Goal: Transaction & Acquisition: Book appointment/travel/reservation

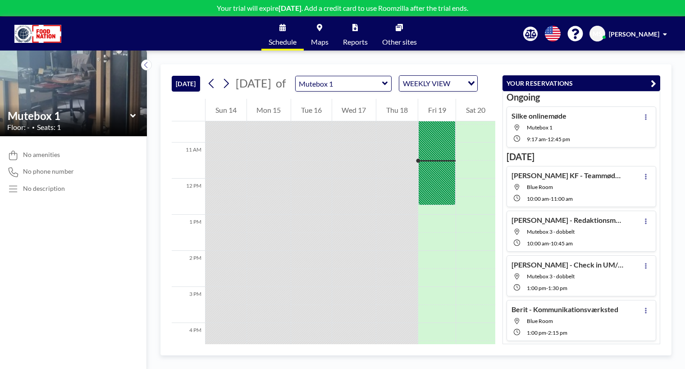
scroll to position [379, 0]
click at [628, 32] on span "[PERSON_NAME]" at bounding box center [634, 34] width 50 height 8
click at [632, 40] on span "Profile" at bounding box center [640, 43] width 19 height 9
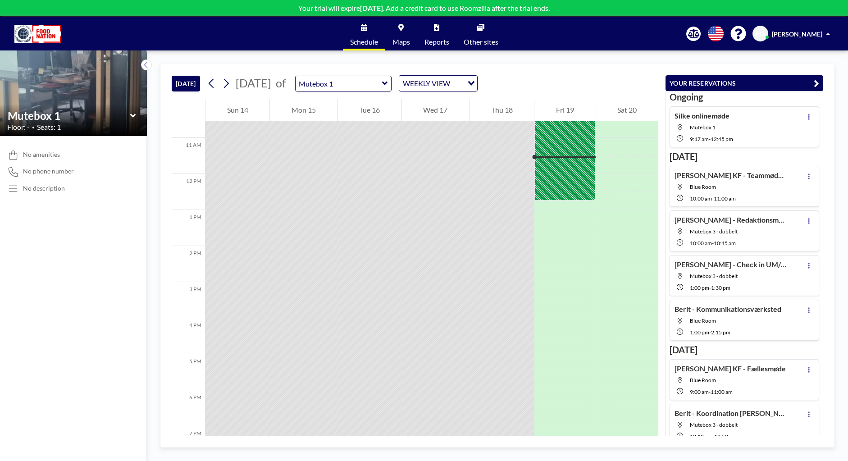
scroll to position [397, 0]
click at [233, 85] on button at bounding box center [226, 83] width 14 height 14
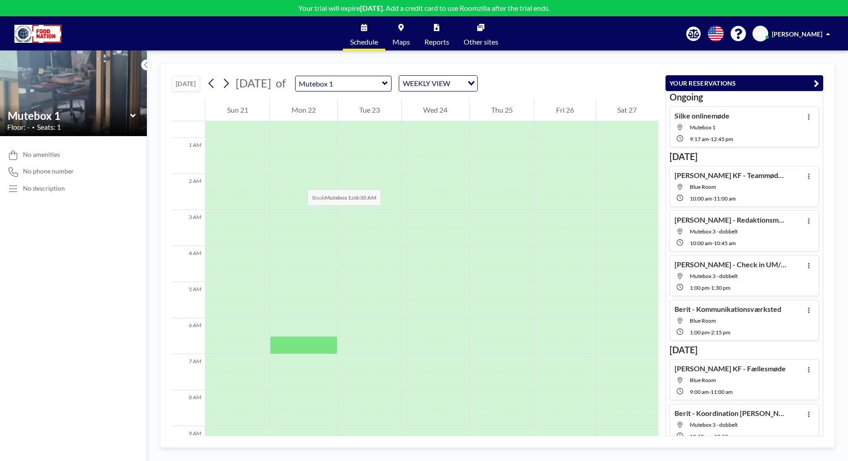
scroll to position [0, 0]
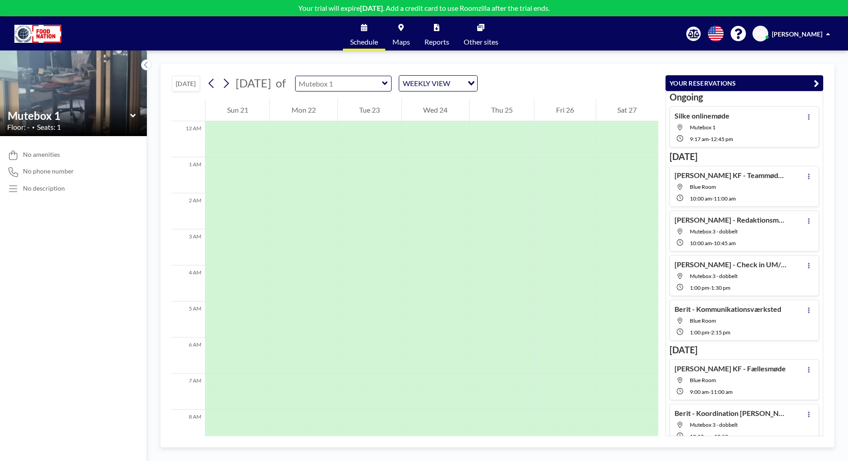
click at [382, 84] on input "text" at bounding box center [339, 83] width 87 height 15
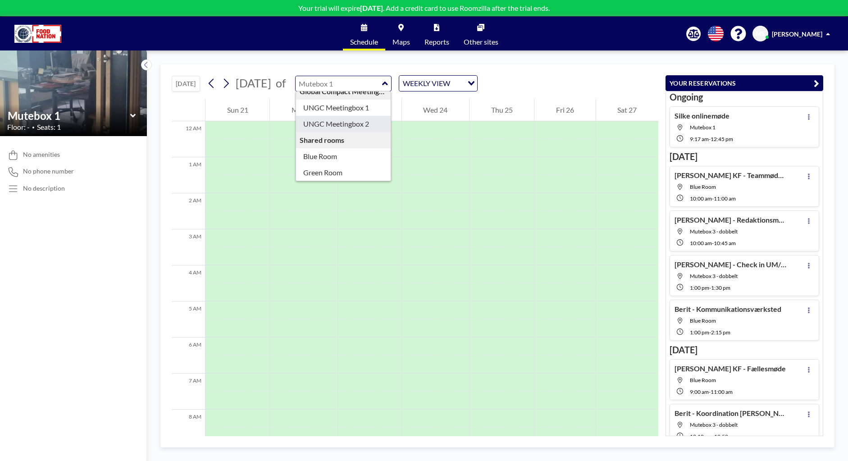
scroll to position [78, 0]
type input "Green Room"
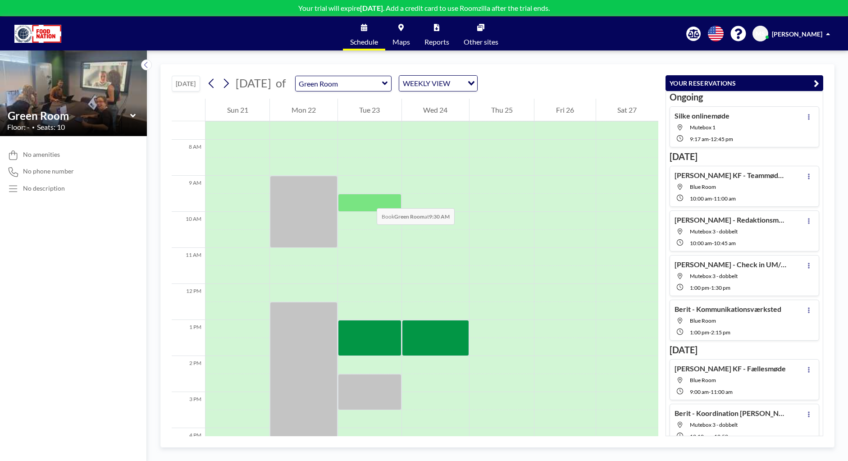
scroll to position [270, 0]
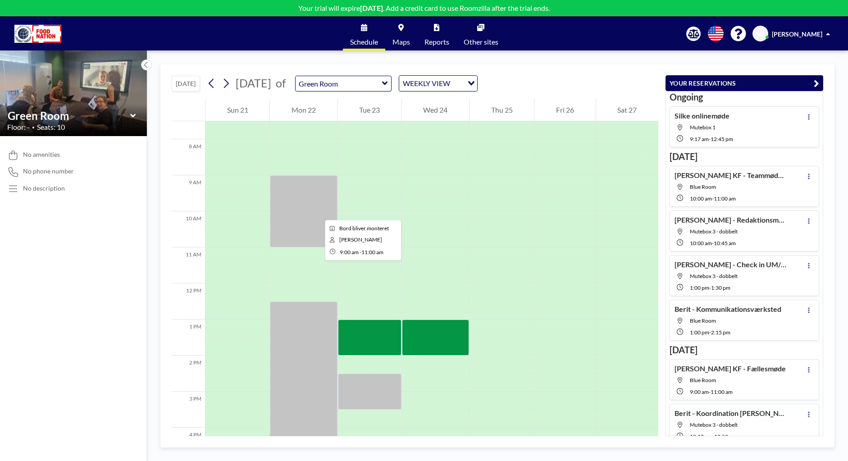
click at [318, 212] on div at bounding box center [303, 211] width 67 height 72
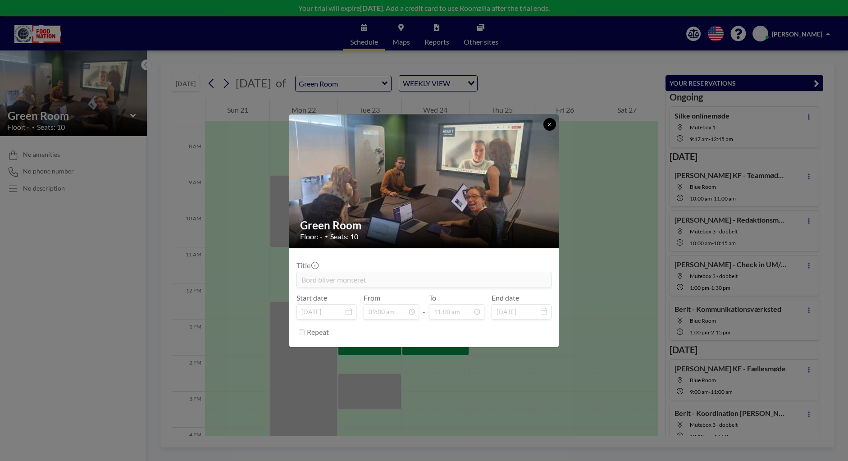
click at [547, 125] on button at bounding box center [550, 124] width 13 height 13
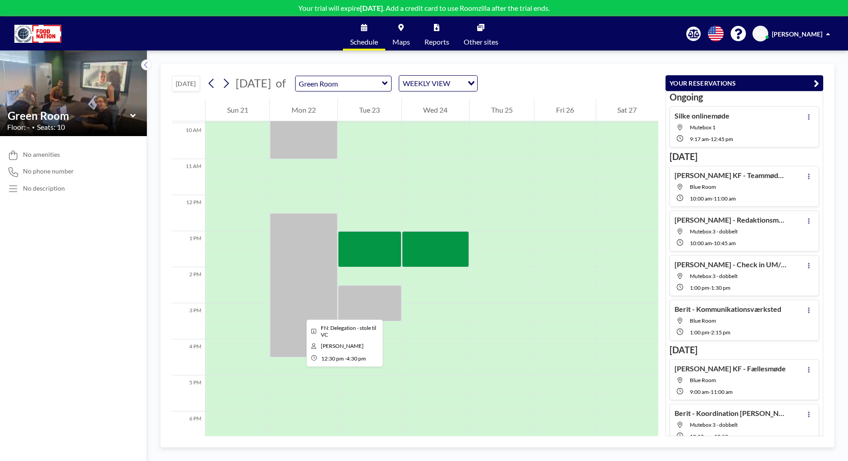
scroll to position [361, 0]
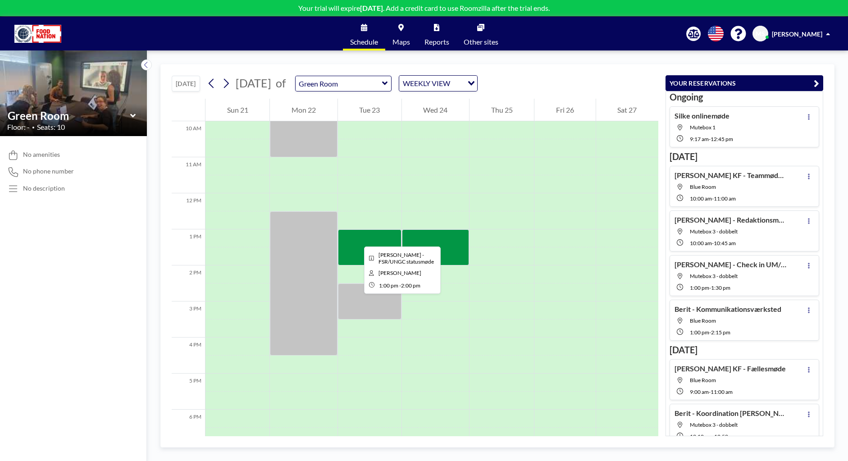
click at [357, 238] on div at bounding box center [370, 247] width 64 height 36
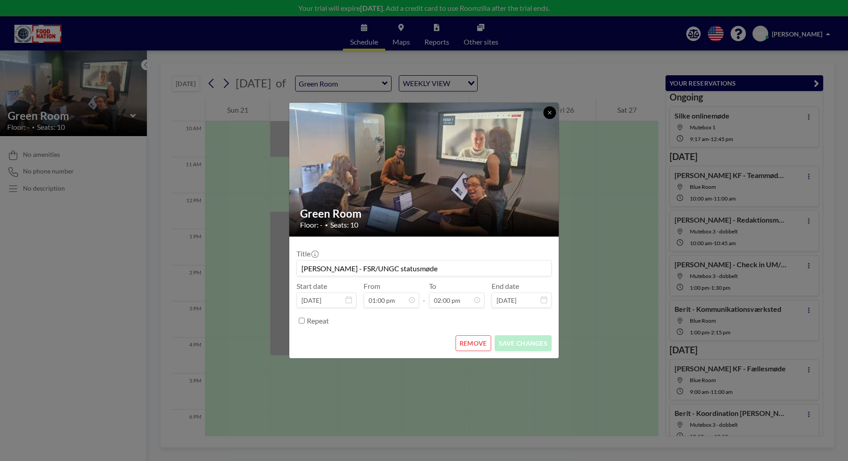
click at [547, 110] on button at bounding box center [550, 112] width 13 height 13
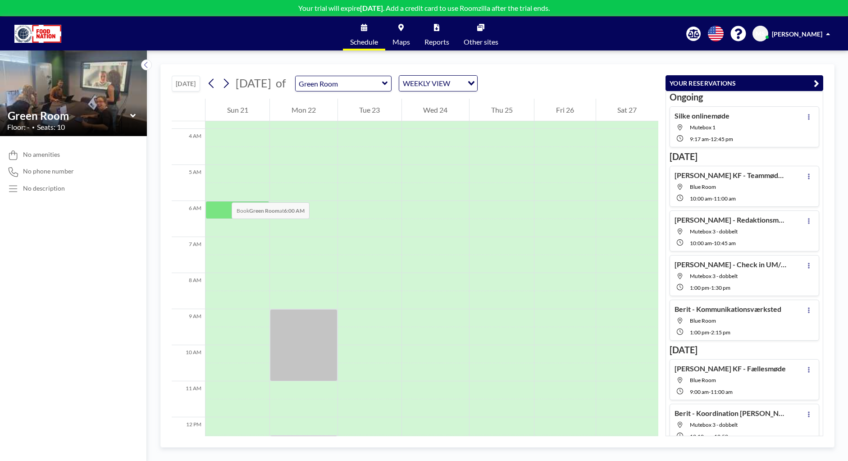
scroll to position [135, 0]
click at [222, 205] on div at bounding box center [238, 211] width 64 height 18
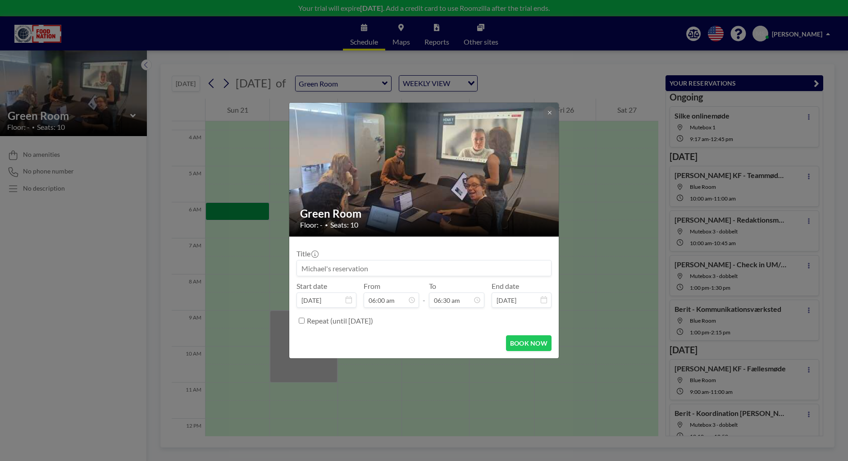
click at [328, 269] on input at bounding box center [424, 268] width 254 height 15
type input "Test"
click at [550, 110] on button at bounding box center [550, 112] width 13 height 13
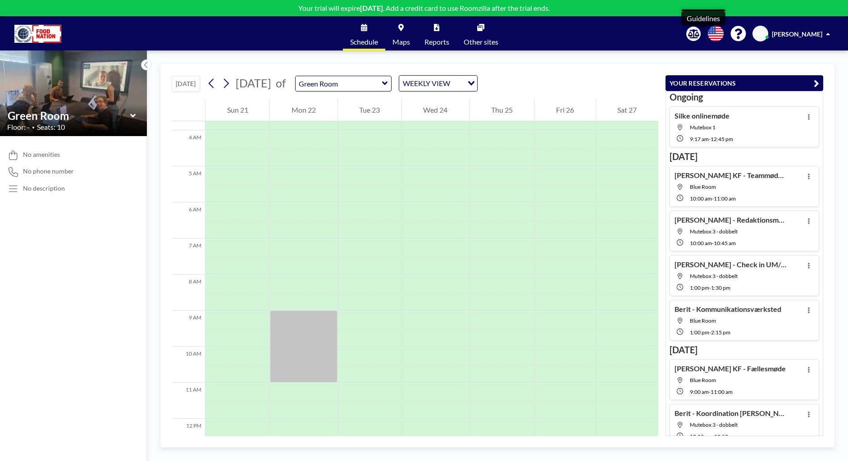
click at [699, 32] on icon at bounding box center [693, 33] width 11 height 9
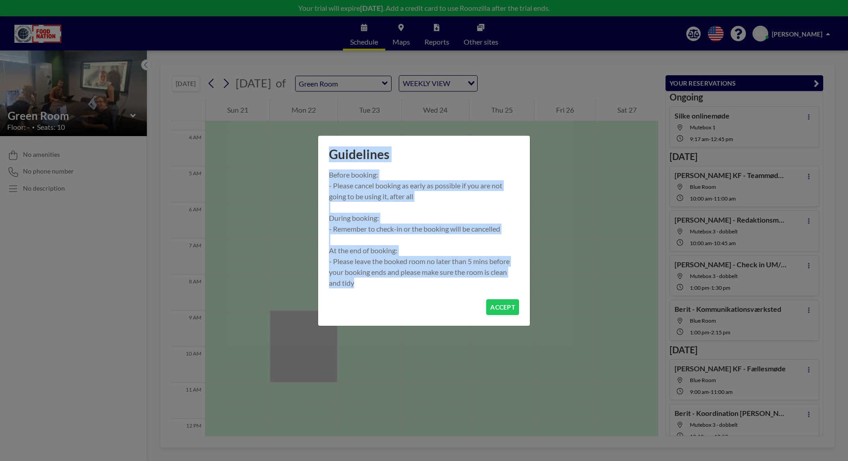
drag, startPoint x: 328, startPoint y: 152, endPoint x: 453, endPoint y: 289, distance: 185.7
click at [453, 289] on div "Guidelines Before booking: - Please cancel booking as early as possible if you …" at bounding box center [424, 230] width 213 height 191
click at [571, 174] on div "Guidelines Before booking: - Please cancel booking as early as possible if you …" at bounding box center [424, 230] width 848 height 461
